Goal: Navigation & Orientation: Find specific page/section

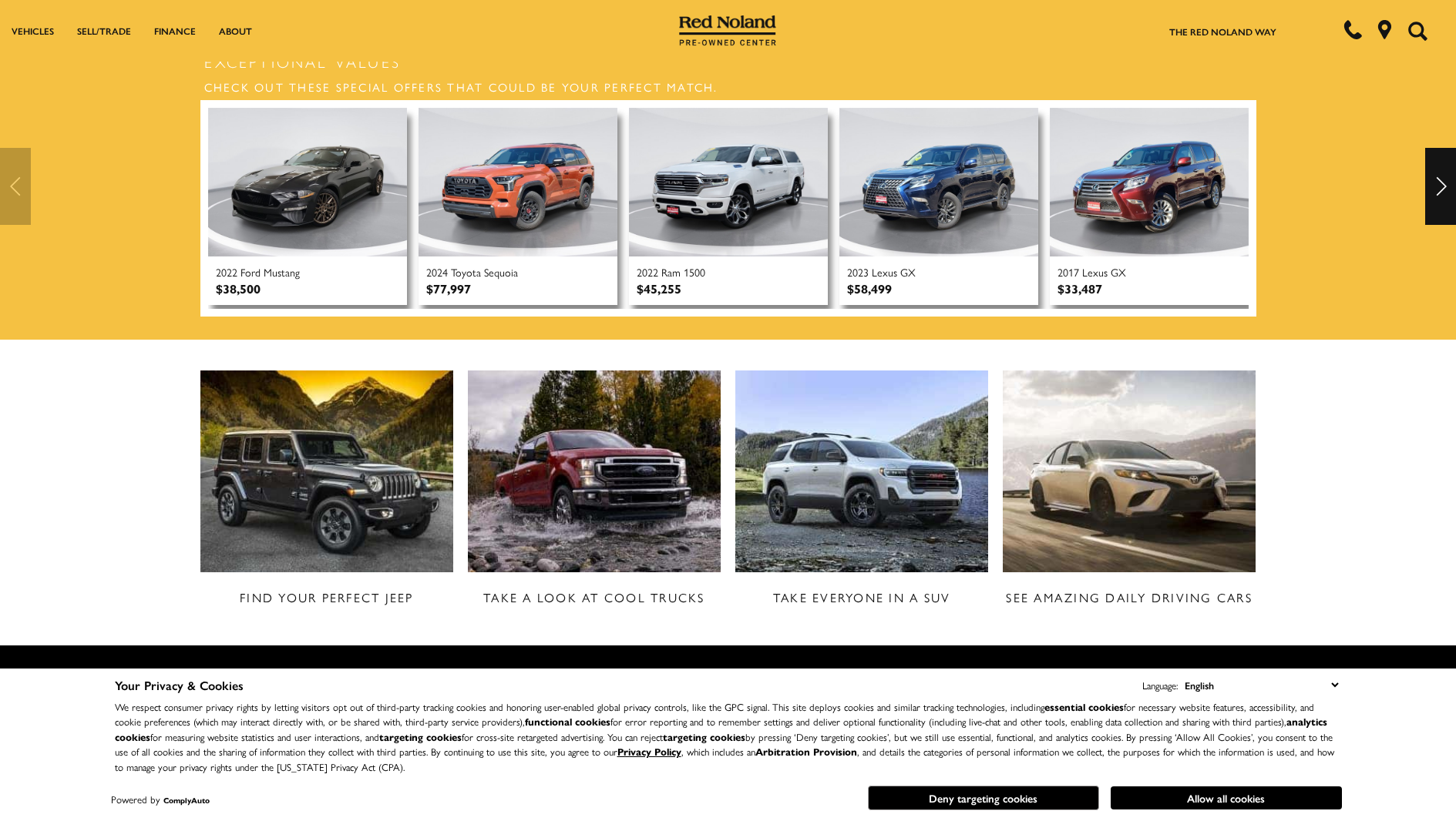
scroll to position [539, 0]
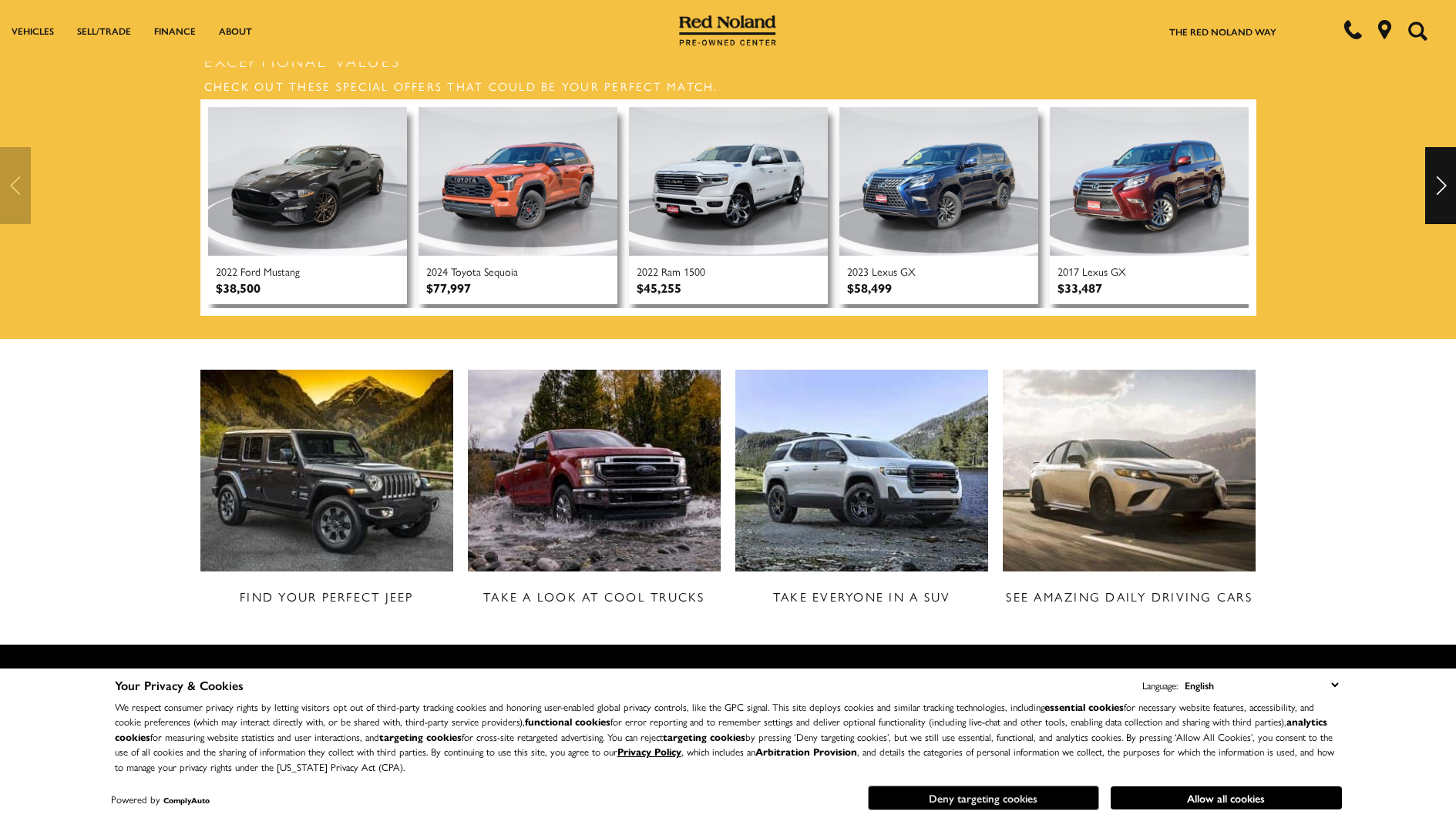
click at [989, 797] on button "Deny targeting cookies" at bounding box center [983, 797] width 231 height 25
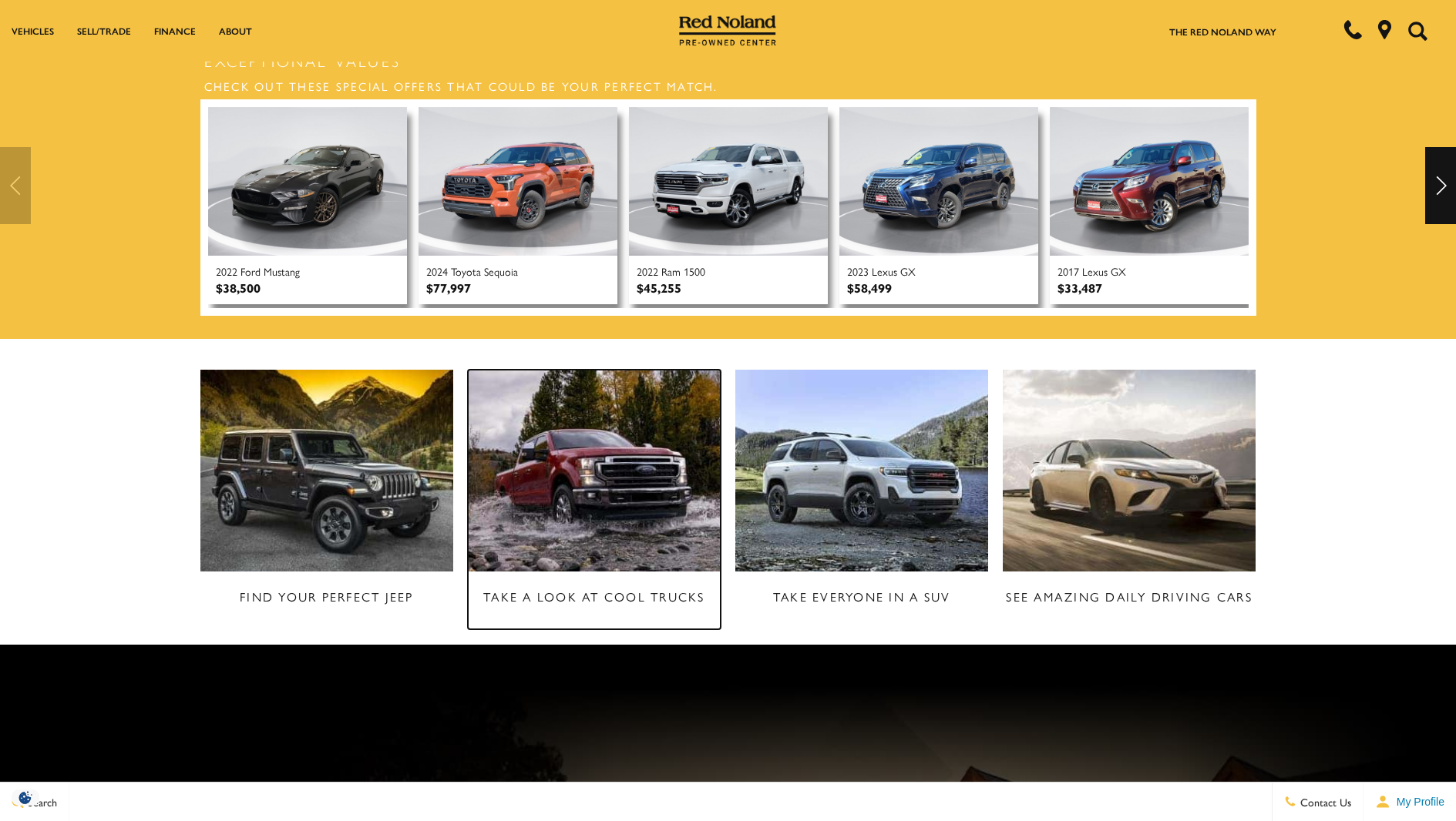
click at [556, 587] on h3 "Take a Look at Cool Trucks" at bounding box center [595, 597] width 254 height 20
